Goal: Communication & Community: Answer question/provide support

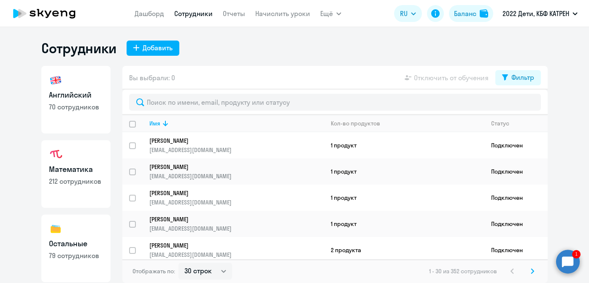
select select "30"
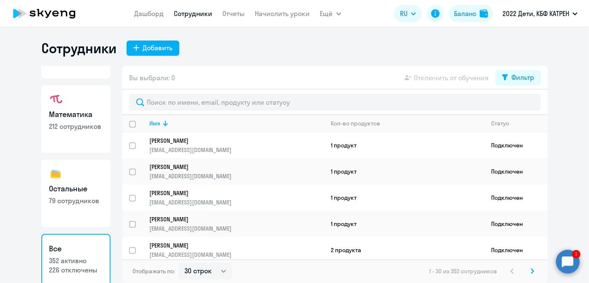
scroll to position [73, 0]
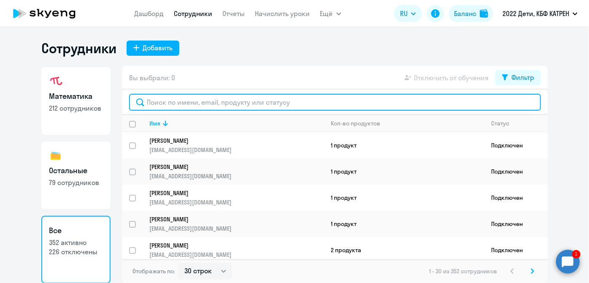
click at [205, 100] on input "text" at bounding box center [335, 102] width 412 height 17
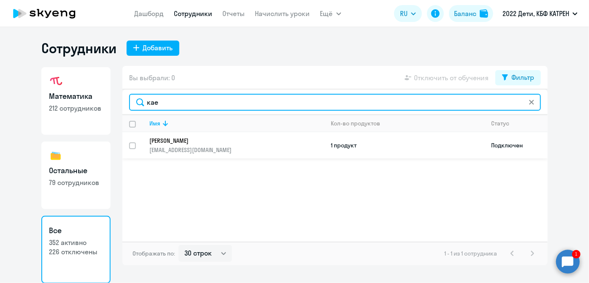
type input "кае"
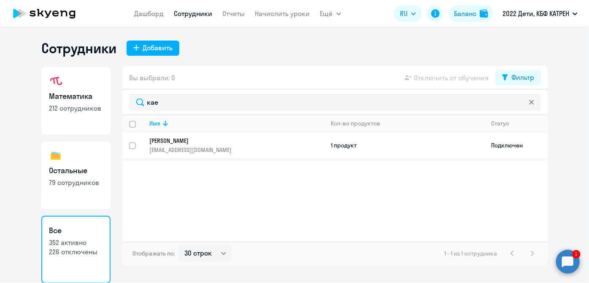
click at [174, 146] on p "[EMAIL_ADDRESS][DOMAIN_NAME]" at bounding box center [236, 150] width 174 height 8
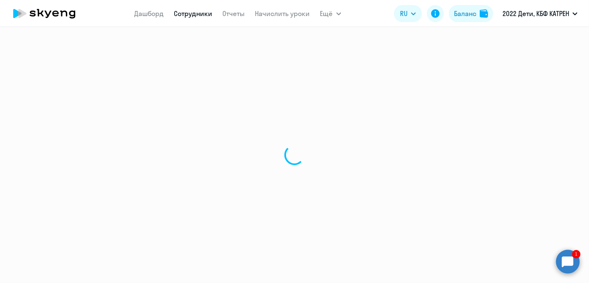
select select "others"
select select "30"
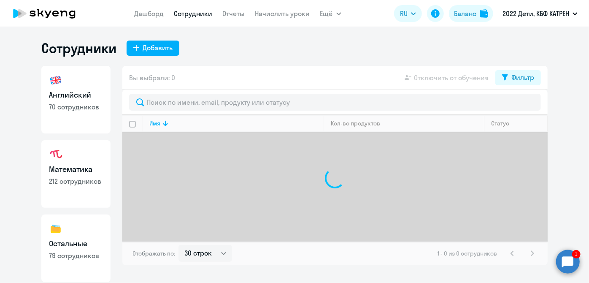
click at [566, 263] on circle at bounding box center [569, 262] width 24 height 24
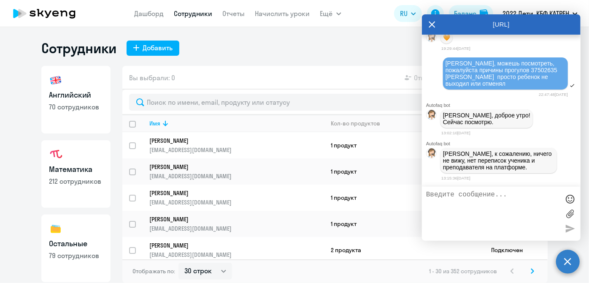
scroll to position [122215, 0]
type textarea "[PERSON_NAME], привет. поняла, благодарю"
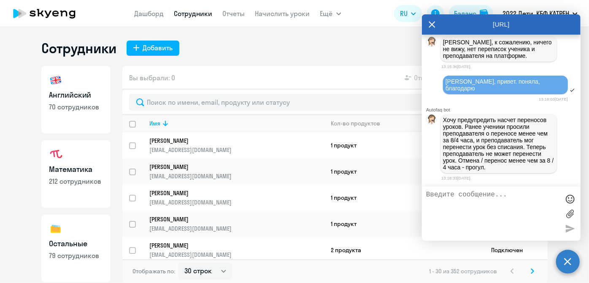
scroll to position [122320, 0]
click at [515, 215] on textarea at bounding box center [492, 214] width 133 height 46
paste textarea "42338763 [PERSON_NAME]"
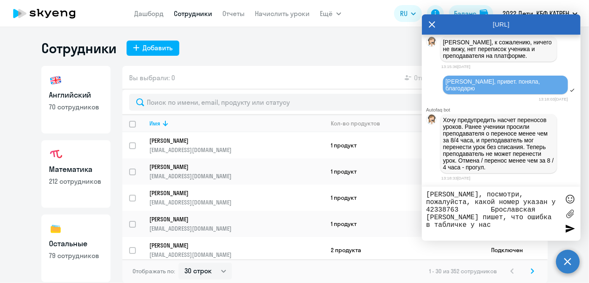
paste textarea "[PHONE_NUMBER]"
type textarea "[PERSON_NAME], посмотри, пожалуйста, какой номер указан у 42338763 Брославская …"
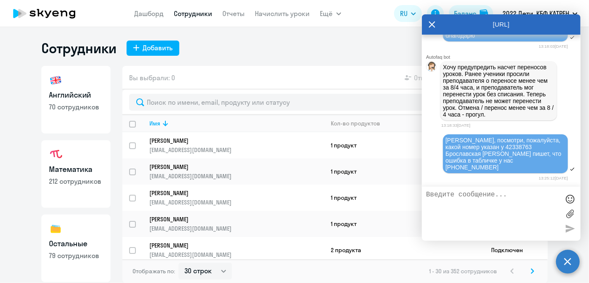
scroll to position [122373, 0]
click at [511, 199] on textarea at bounding box center [492, 214] width 133 height 46
drag, startPoint x: 445, startPoint y: 155, endPoint x: 524, endPoint y: 165, distance: 79.6
click at [524, 165] on div "[PERSON_NAME], посмотри, пожалуйста, какой номер указан у 42338763 Брославская …" at bounding box center [505, 153] width 125 height 39
copy span "[PERSON_NAME] пишет, что ошибка в табличке у нас [PHONE_NUMBER]"
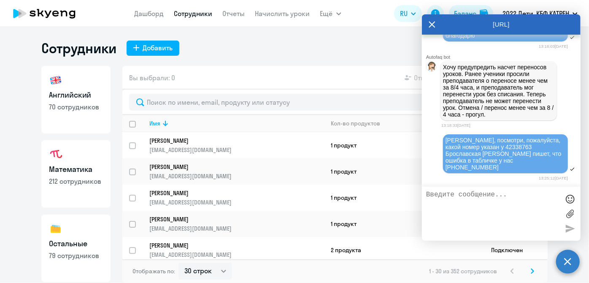
click at [453, 209] on textarea at bounding box center [492, 214] width 133 height 46
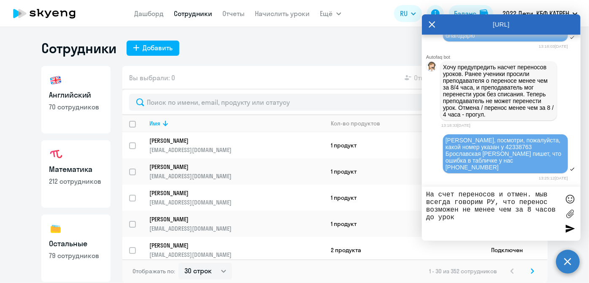
type textarea "На счет переносов и отмен. мыв всегда говорим РУ, что перенос возможен не менее…"
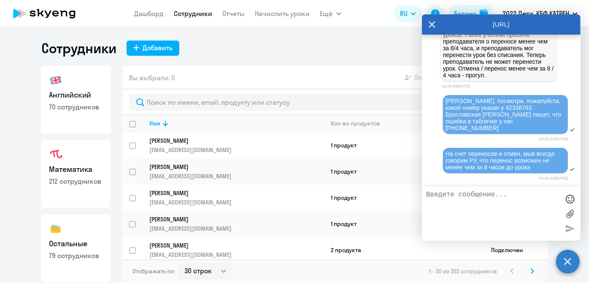
scroll to position [122412, 0]
drag, startPoint x: 137, startPoint y: 13, endPoint x: 316, endPoint y: 69, distance: 188.0
click at [136, 13] on link "Дашборд" at bounding box center [150, 13] width 30 height 8
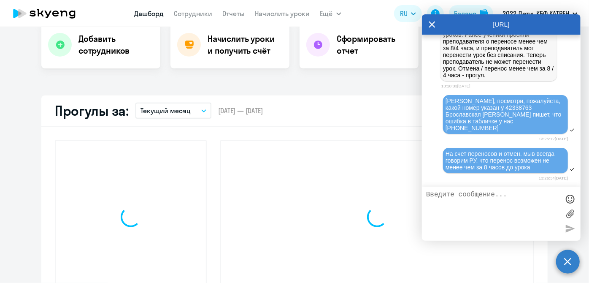
scroll to position [192, 0]
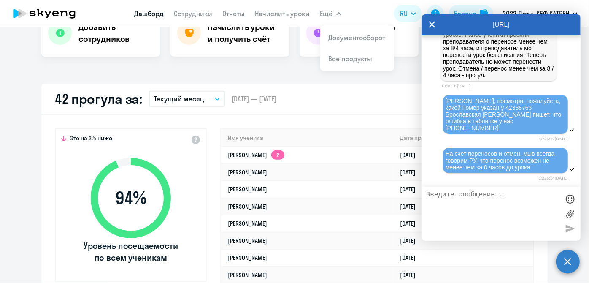
click at [429, 22] on icon at bounding box center [432, 24] width 7 height 20
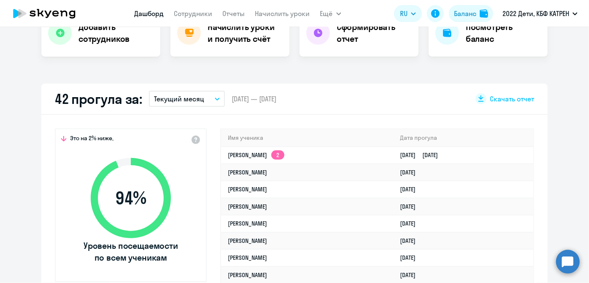
select select "30"
